Goal: Transaction & Acquisition: Purchase product/service

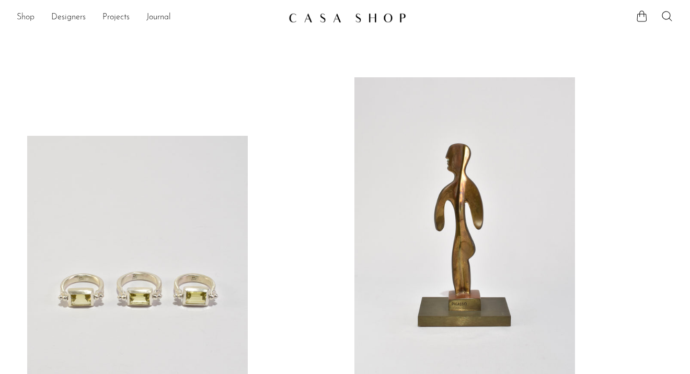
click at [24, 17] on link "Shop" at bounding box center [26, 18] width 18 height 14
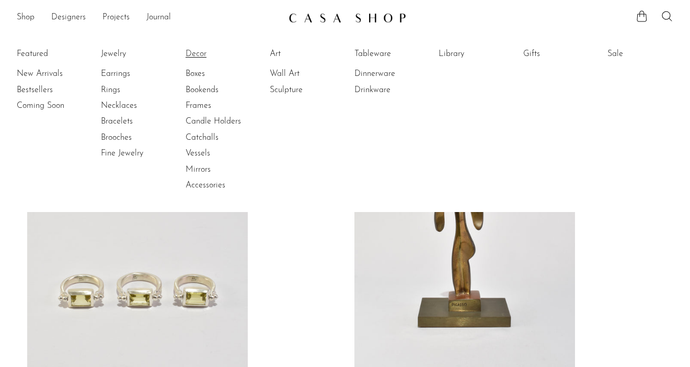
click at [196, 53] on link "Decor" at bounding box center [225, 54] width 78 height 12
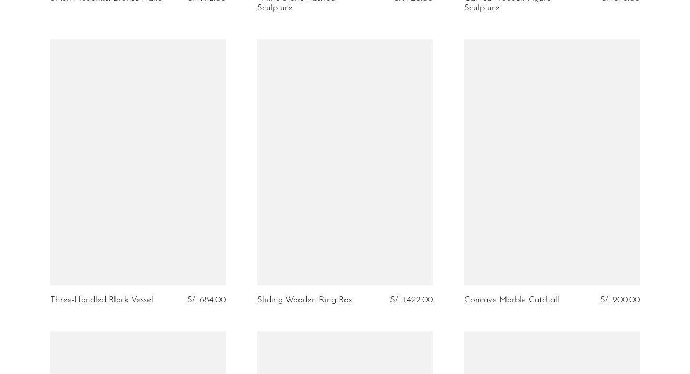
scroll to position [2735, 0]
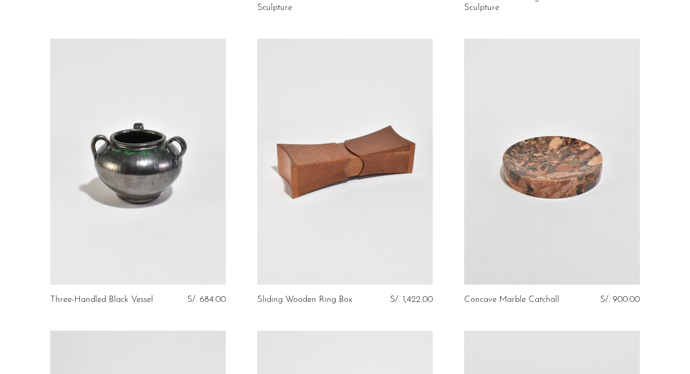
click at [542, 173] on link at bounding box center [552, 162] width 176 height 246
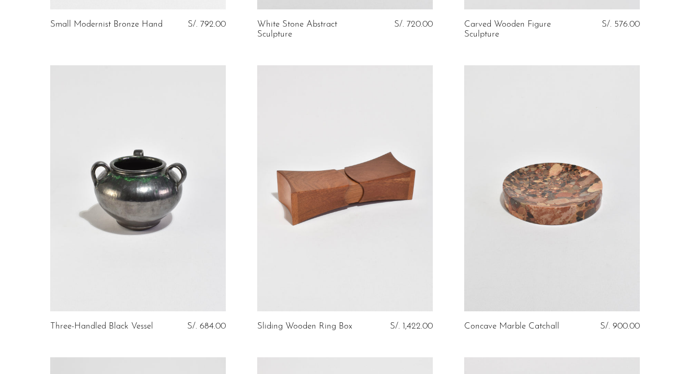
click at [176, 177] on link at bounding box center [138, 188] width 176 height 246
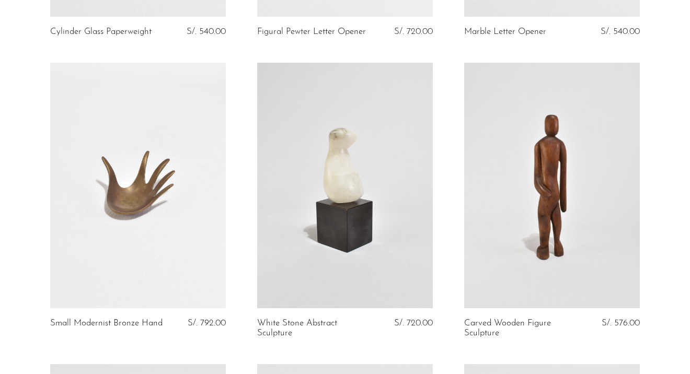
scroll to position [2439, 0]
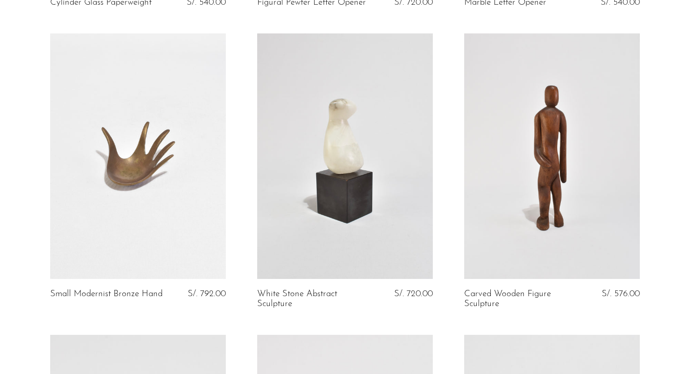
click at [172, 212] on link at bounding box center [138, 156] width 176 height 246
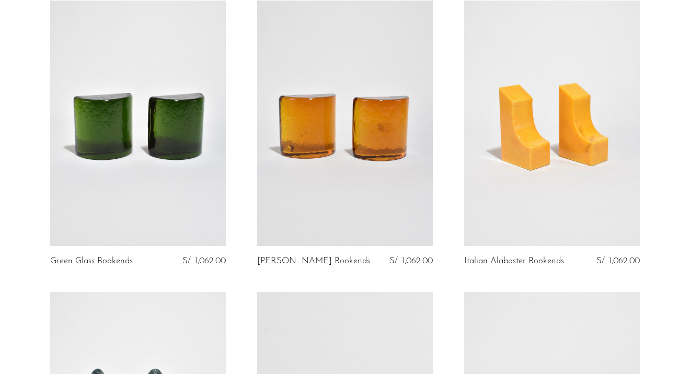
scroll to position [1595, 0]
click at [337, 127] on link at bounding box center [345, 124] width 176 height 246
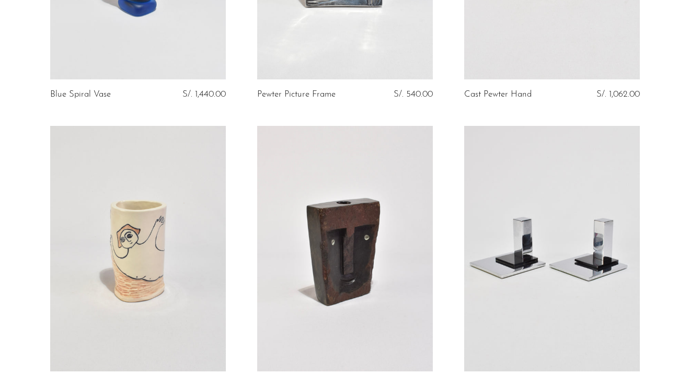
scroll to position [3429, 0]
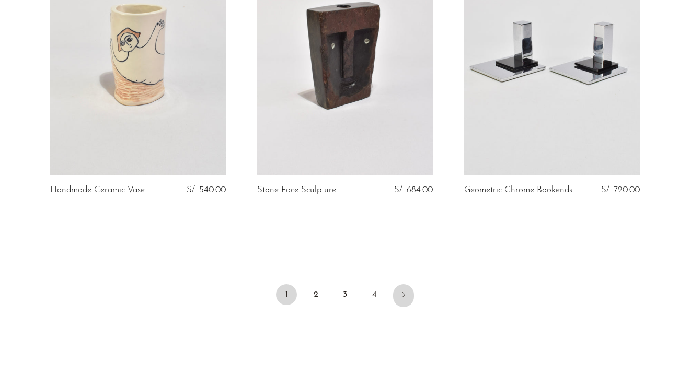
click at [401, 299] on link "Next" at bounding box center [403, 295] width 21 height 23
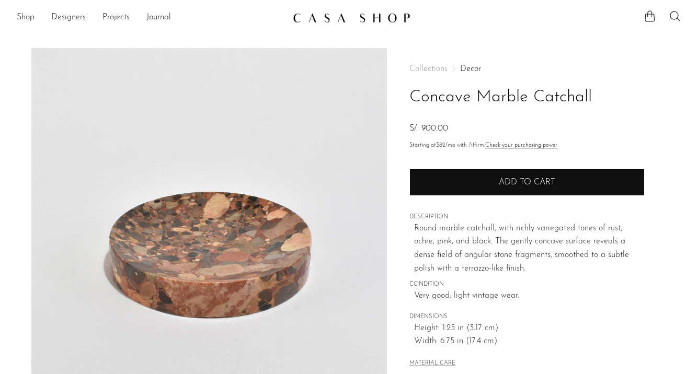
click at [480, 178] on button "Add to cart" at bounding box center [526, 182] width 235 height 27
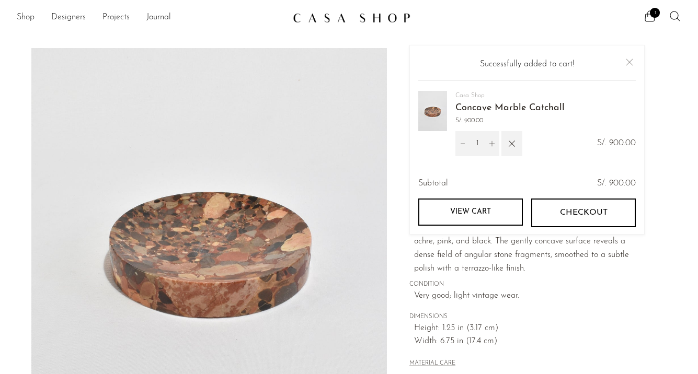
click at [113, 37] on main "Concave Marble Catchall S/. 900.00" at bounding box center [349, 302] width 698 height 551
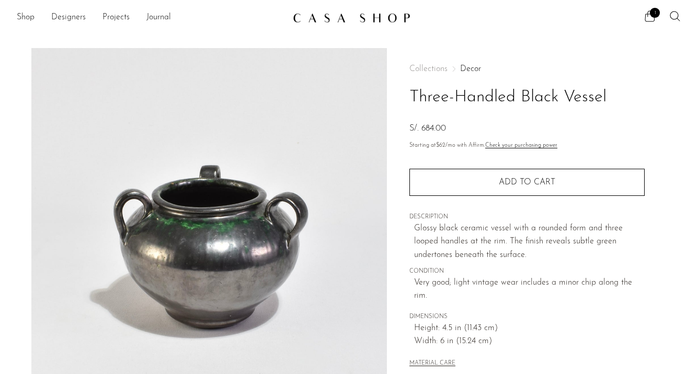
scroll to position [180, 0]
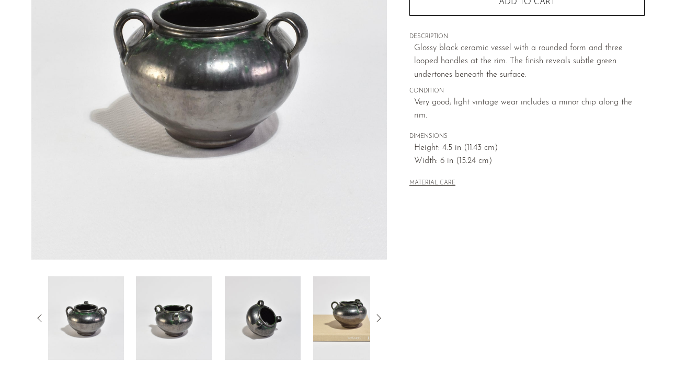
click at [285, 323] on img at bounding box center [263, 319] width 76 height 84
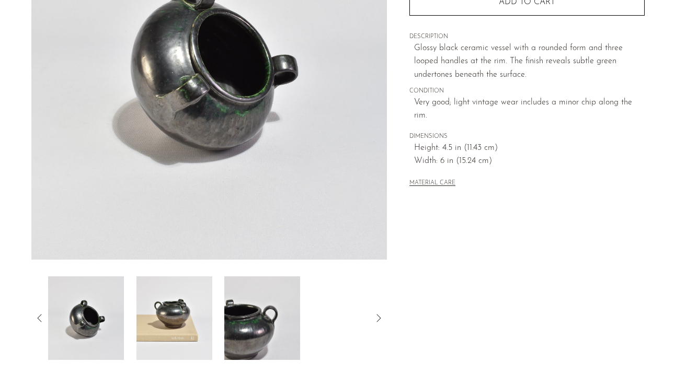
click at [376, 322] on icon at bounding box center [378, 318] width 13 height 13
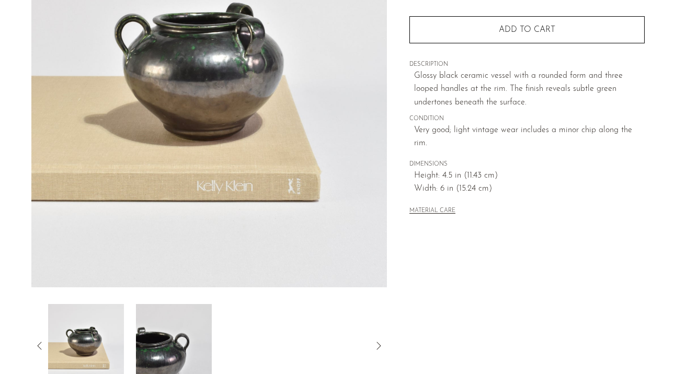
scroll to position [94, 0]
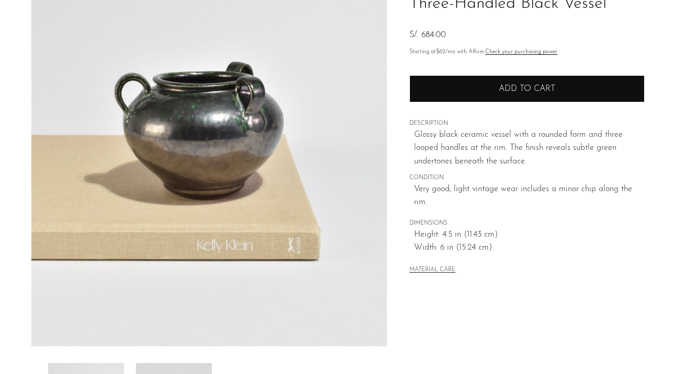
click at [493, 92] on button "Add to cart" at bounding box center [526, 88] width 235 height 27
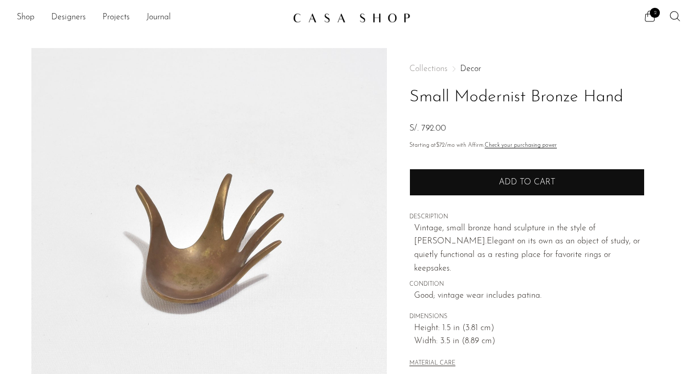
click at [494, 179] on button "Add to cart" at bounding box center [526, 182] width 235 height 27
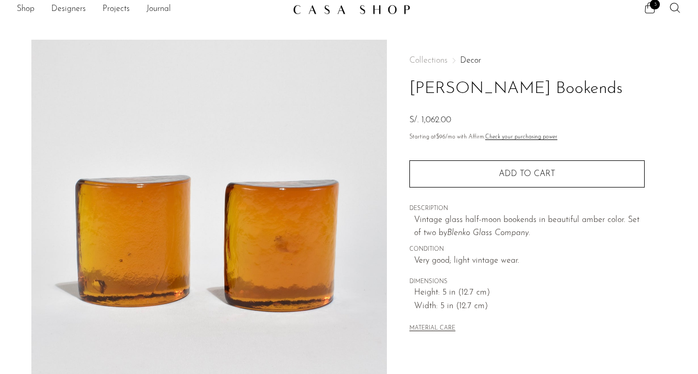
scroll to position [10, 0]
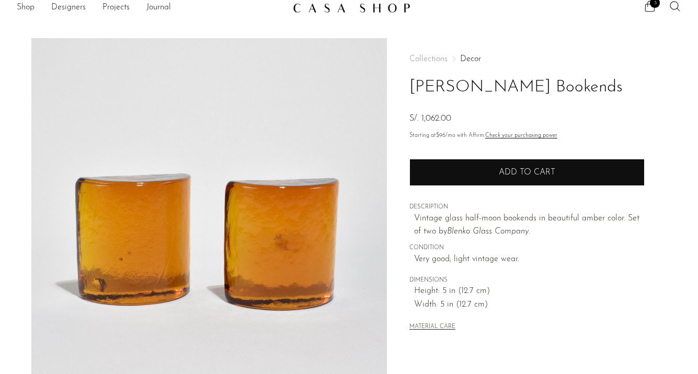
click at [426, 176] on button "Add to cart" at bounding box center [526, 172] width 235 height 27
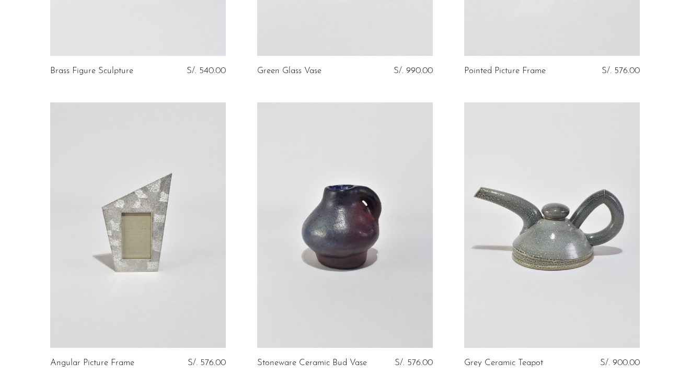
scroll to position [2354, 0]
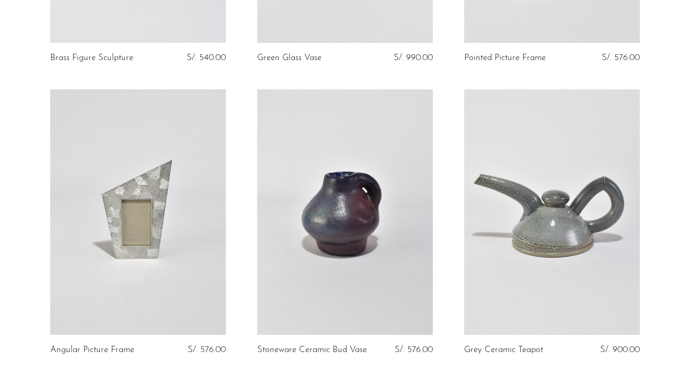
click at [354, 232] on link at bounding box center [345, 212] width 176 height 246
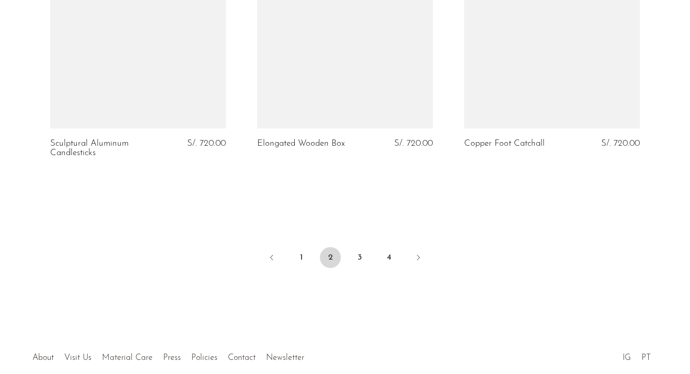
scroll to position [3494, 0]
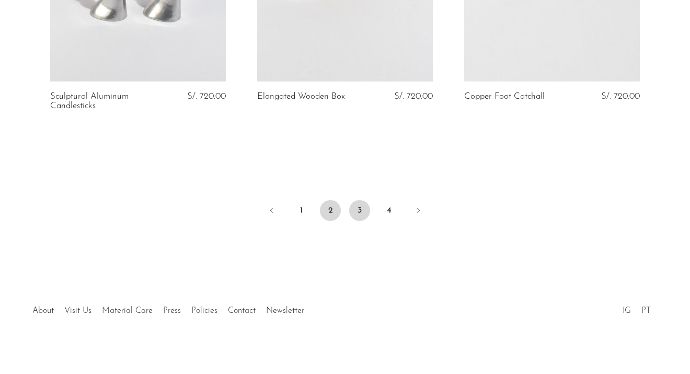
click at [361, 208] on link "3" at bounding box center [359, 210] width 21 height 21
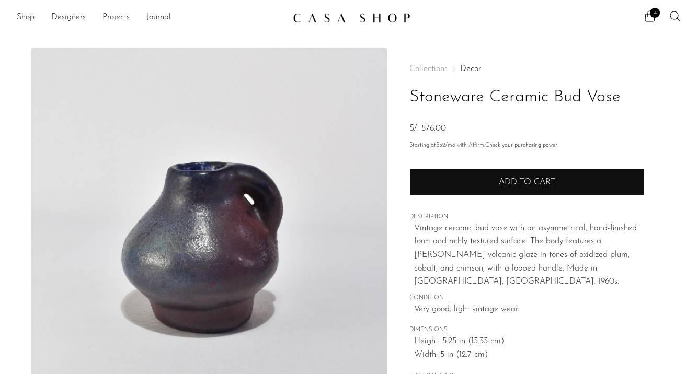
click at [447, 182] on button "Add to cart" at bounding box center [526, 182] width 235 height 27
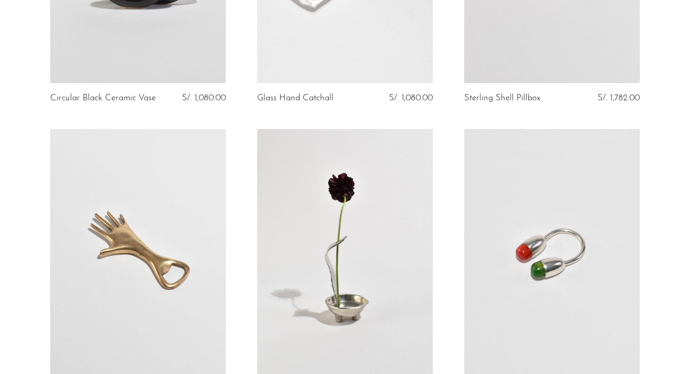
scroll to position [2383, 0]
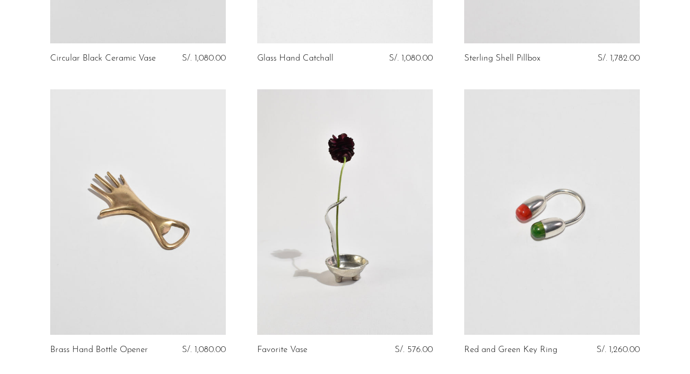
click at [383, 188] on link at bounding box center [345, 212] width 176 height 246
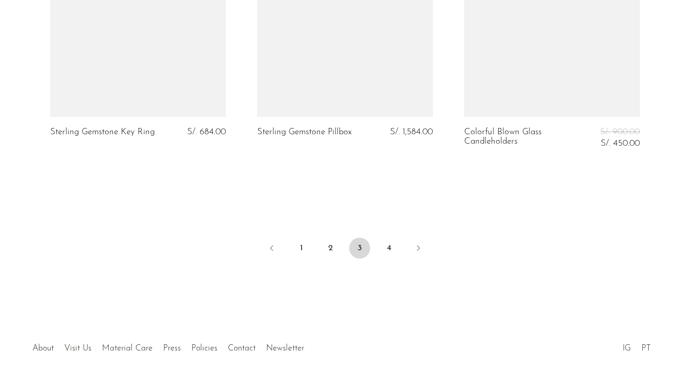
scroll to position [3522, 0]
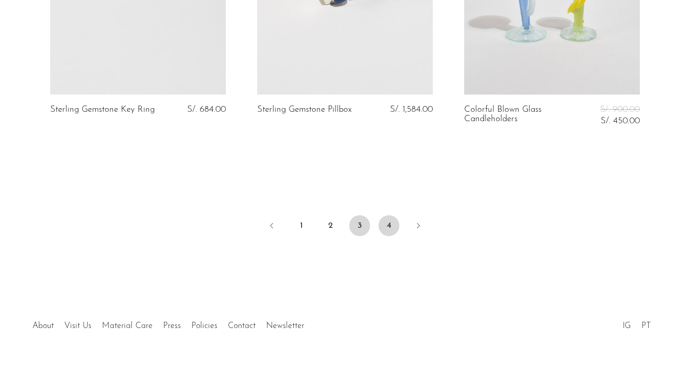
click at [391, 215] on link "4" at bounding box center [389, 225] width 21 height 21
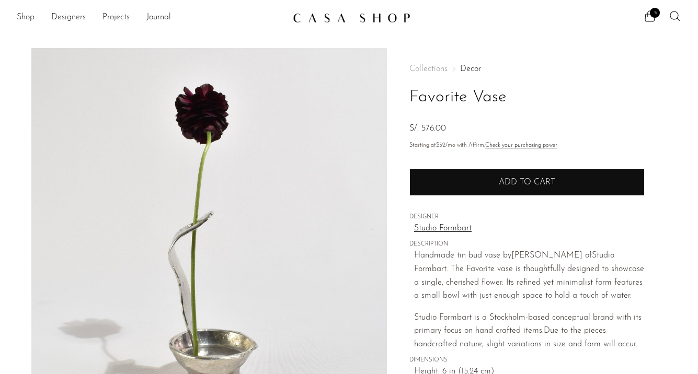
click at [489, 174] on button "Add to cart" at bounding box center [526, 182] width 235 height 27
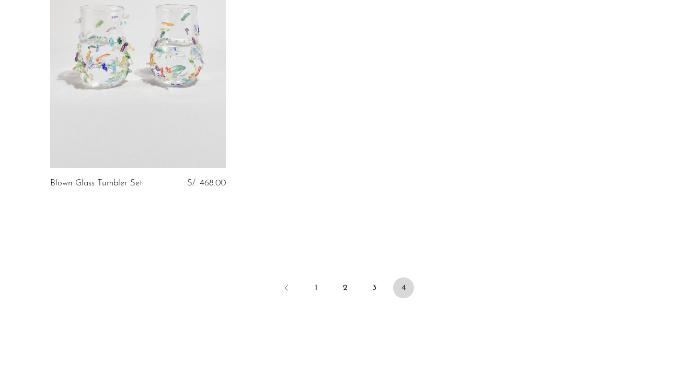
scroll to position [2058, 0]
